Goal: Transaction & Acquisition: Purchase product/service

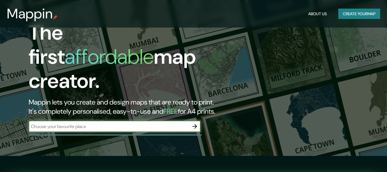
scroll to position [43, 0]
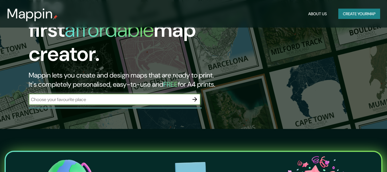
click at [119, 96] on input "text" at bounding box center [109, 99] width 160 height 7
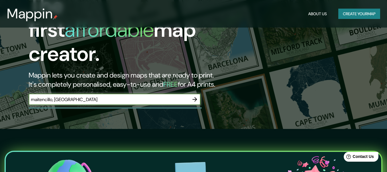
type input "maitencillo, [GEOGRAPHIC_DATA]"
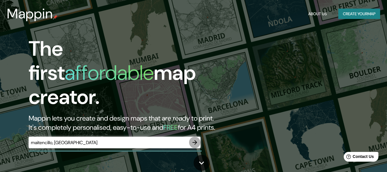
click at [194, 140] on icon "button" at bounding box center [194, 142] width 5 height 5
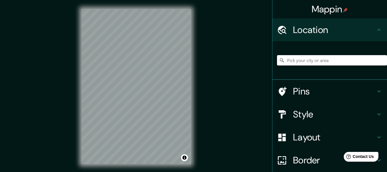
click at [73, 87] on div "© Mapbox © OpenStreetMap Improve this map" at bounding box center [135, 86] width 127 height 173
click at [323, 115] on h4 "Style" at bounding box center [334, 113] width 82 height 11
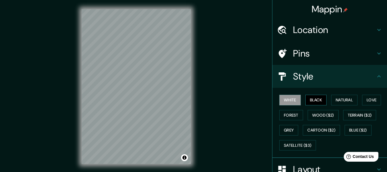
click at [316, 99] on button "Black" at bounding box center [315, 100] width 21 height 11
click at [337, 99] on button "Natural" at bounding box center [344, 100] width 26 height 11
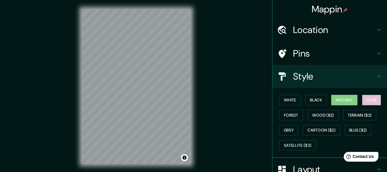
click at [366, 102] on button "Love" at bounding box center [371, 100] width 19 height 11
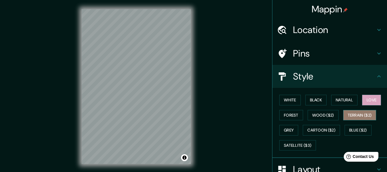
click at [362, 116] on button "Terrain ($2)" at bounding box center [359, 115] width 33 height 11
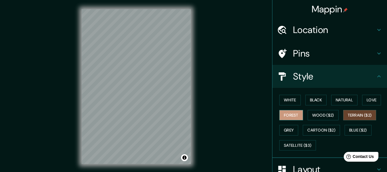
click at [293, 113] on button "Forest" at bounding box center [291, 115] width 24 height 11
click at [291, 99] on button "White" at bounding box center [289, 100] width 21 height 11
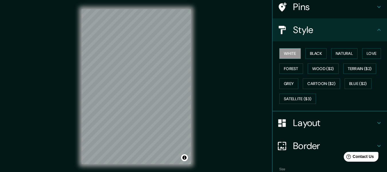
scroll to position [47, 0]
click at [368, 52] on button "Love" at bounding box center [371, 53] width 19 height 11
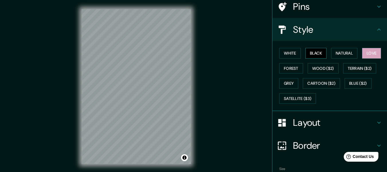
click at [319, 53] on button "Black" at bounding box center [315, 53] width 21 height 11
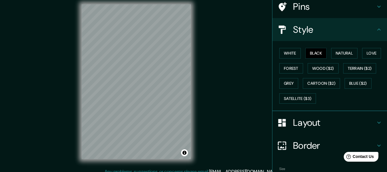
scroll to position [10, 0]
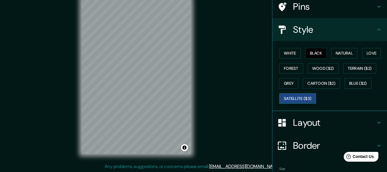
click at [294, 97] on button "Satellite ($3)" at bounding box center [297, 98] width 37 height 11
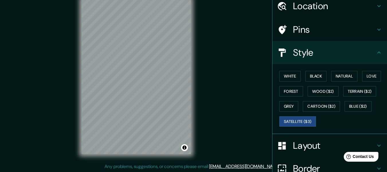
scroll to position [0, 0]
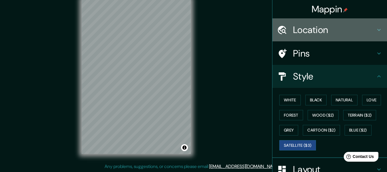
click at [300, 30] on h4 "Location" at bounding box center [334, 29] width 82 height 11
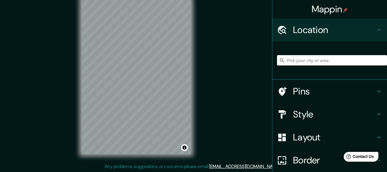
click at [295, 108] on h4 "Style" at bounding box center [334, 113] width 82 height 11
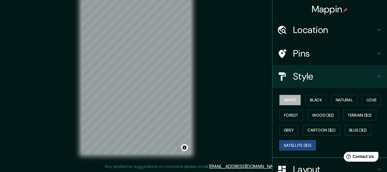
click at [291, 101] on button "White" at bounding box center [289, 100] width 21 height 11
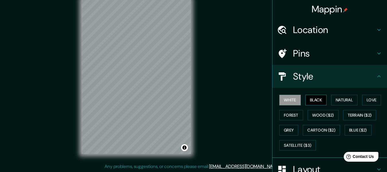
click at [307, 97] on button "Black" at bounding box center [315, 100] width 21 height 11
click at [127, 46] on div at bounding box center [127, 47] width 5 height 5
click at [129, 56] on div at bounding box center [128, 55] width 5 height 5
click at [119, 60] on div at bounding box center [120, 59] width 5 height 5
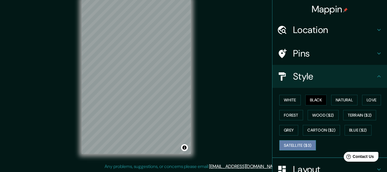
click at [285, 144] on button "Satellite ($3)" at bounding box center [297, 145] width 37 height 11
click at [71, 97] on div "Mappin Location Pins Style White Black Natural Love Forest Wood ($2) Terrain ($…" at bounding box center [193, 81] width 387 height 182
click at [315, 30] on h4 "Location" at bounding box center [334, 29] width 82 height 11
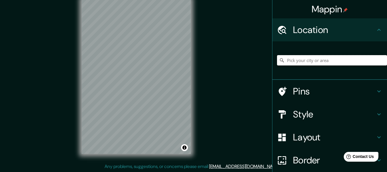
click at [295, 58] on input "Pick your city or area" at bounding box center [332, 60] width 110 height 10
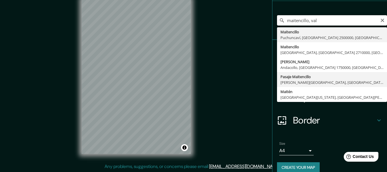
scroll to position [38, 0]
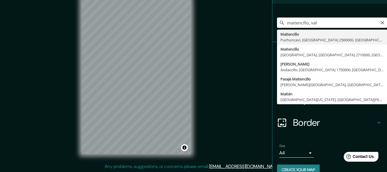
type input "Maitencillo, [GEOGRAPHIC_DATA], [GEOGRAPHIC_DATA] 2500000, [GEOGRAPHIC_DATA]"
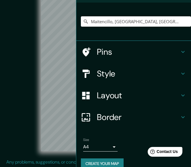
click at [130, 5] on div "Maitencillo, [GEOGRAPHIC_DATA], [GEOGRAPHIC_DATA] 2500000, [GEOGRAPHIC_DATA]" at bounding box center [133, 22] width 115 height 38
click at [30, 52] on div "© Mapbox © OpenStreetMap Improve this map © Maxar" at bounding box center [95, 74] width 172 height 150
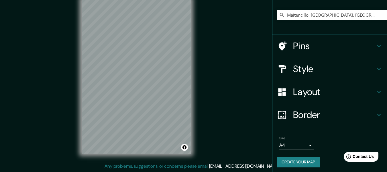
scroll to position [48, 0]
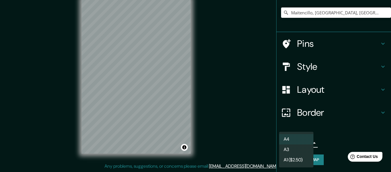
click at [289, 140] on body "Mappin Location [GEOGRAPHIC_DATA], [GEOGRAPHIC_DATA], [GEOGRAPHIC_DATA] 2500000…" at bounding box center [195, 76] width 391 height 172
click at [264, 132] on div at bounding box center [195, 86] width 391 height 172
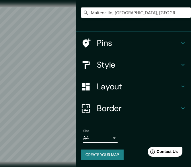
scroll to position [46, 0]
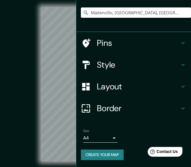
click at [155, 89] on h4 "Layout" at bounding box center [138, 86] width 82 height 10
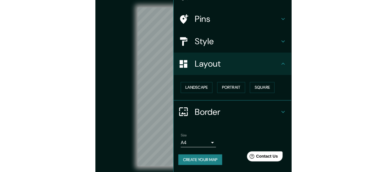
scroll to position [33, 0]
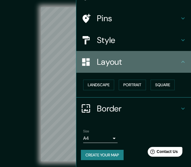
click at [140, 59] on h4 "Layout" at bounding box center [138, 62] width 82 height 10
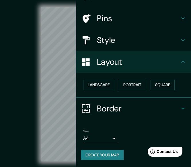
click at [32, 62] on div "© Mapbox © OpenStreetMap Improve this map © Maxar" at bounding box center [95, 84] width 172 height 150
click at [31, 58] on div "© Mapbox © OpenStreetMap Improve this map © Maxar" at bounding box center [95, 84] width 172 height 150
click at [27, 84] on div "© Mapbox © OpenStreetMap Improve this map © Maxar" at bounding box center [95, 84] width 172 height 150
click at [72, 95] on div "Mappin Location [GEOGRAPHIC_DATA], [GEOGRAPHIC_DATA], [GEOGRAPHIC_DATA] 2500000…" at bounding box center [95, 89] width 191 height 178
click at [75, 60] on div "Mappin Location [GEOGRAPHIC_DATA], [GEOGRAPHIC_DATA], [GEOGRAPHIC_DATA] 2500000…" at bounding box center [95, 89] width 191 height 178
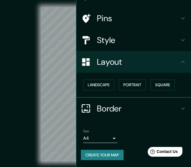
click at [31, 77] on div "© Mapbox © OpenStreetMap Improve this map © Maxar" at bounding box center [95, 84] width 172 height 150
click at [40, 67] on div "© Mapbox © OpenStreetMap Improve this map © Maxar" at bounding box center [95, 84] width 172 height 150
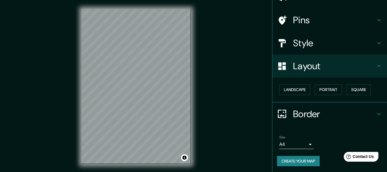
scroll to position [34, 0]
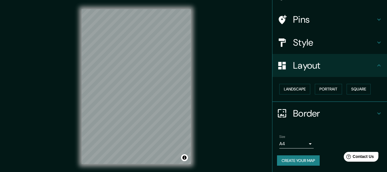
click at [319, 38] on h4 "Style" at bounding box center [334, 42] width 82 height 11
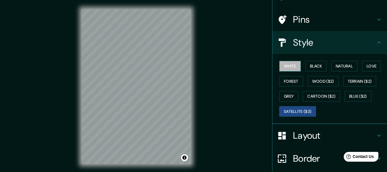
click at [285, 68] on button "White" at bounding box center [289, 66] width 21 height 11
click at [298, 108] on button "Satellite ($3)" at bounding box center [297, 111] width 37 height 11
click at [139, 90] on div at bounding box center [140, 89] width 5 height 5
click at [309, 67] on button "Black" at bounding box center [315, 66] width 21 height 11
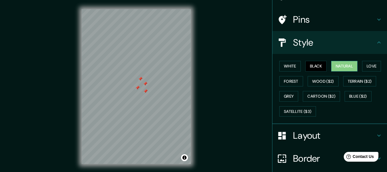
click at [337, 62] on button "Natural" at bounding box center [344, 66] width 26 height 11
click at [371, 67] on button "Love" at bounding box center [371, 66] width 19 height 11
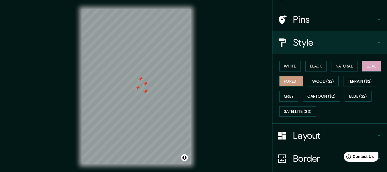
click at [297, 76] on button "Forest" at bounding box center [291, 81] width 24 height 11
click at [316, 79] on button "Wood ($2)" at bounding box center [323, 81] width 31 height 11
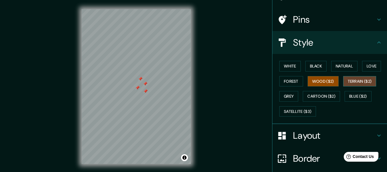
click at [351, 84] on button "Terrain ($2)" at bounding box center [359, 81] width 33 height 11
click at [355, 82] on button "Terrain ($2)" at bounding box center [359, 81] width 33 height 11
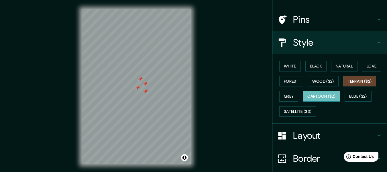
click at [322, 95] on button "Cartoon ($2)" at bounding box center [321, 96] width 37 height 11
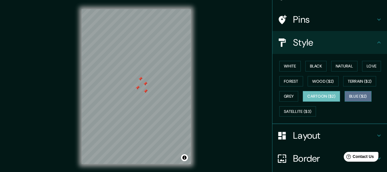
click at [350, 97] on button "Blue ($2)" at bounding box center [358, 96] width 27 height 11
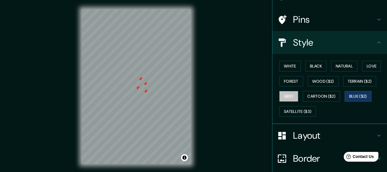
click at [285, 96] on button "Grey" at bounding box center [288, 96] width 19 height 11
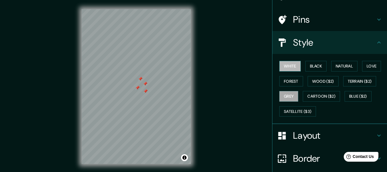
click at [290, 68] on button "White" at bounding box center [289, 66] width 21 height 11
click at [313, 66] on button "Black" at bounding box center [315, 66] width 21 height 11
click at [286, 67] on button "White" at bounding box center [289, 66] width 21 height 11
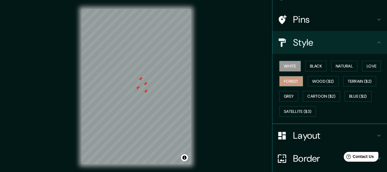
click at [286, 80] on button "Forest" at bounding box center [291, 81] width 24 height 11
click at [314, 80] on button "Wood ($2)" at bounding box center [323, 81] width 31 height 11
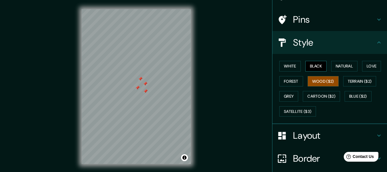
click at [313, 66] on button "Black" at bounding box center [315, 66] width 21 height 11
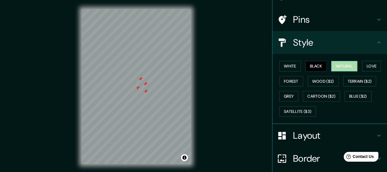
click at [337, 65] on button "Natural" at bounding box center [344, 66] width 26 height 11
